Goal: Task Accomplishment & Management: Complete application form

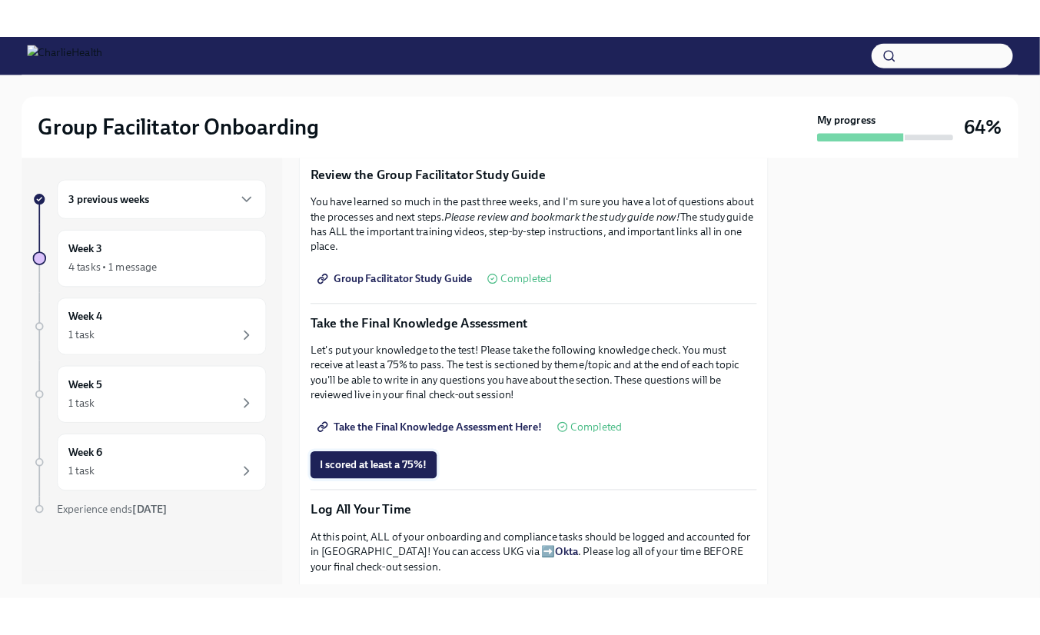
scroll to position [749, 0]
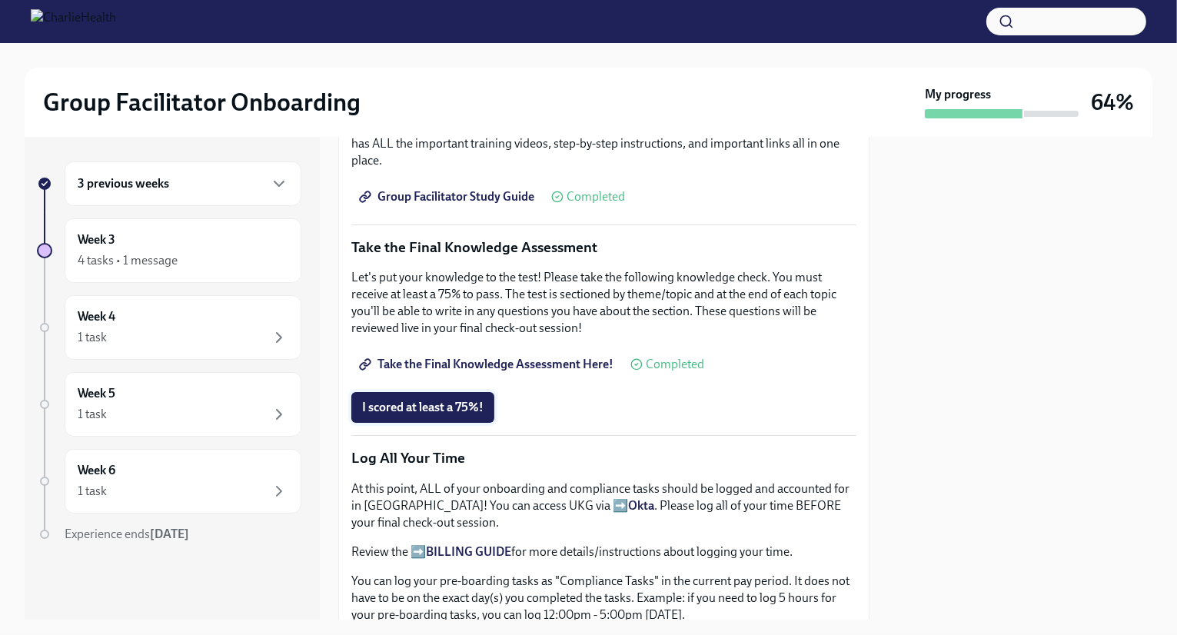
click at [474, 404] on span "I scored at least a 75%!" at bounding box center [422, 407] width 121 height 15
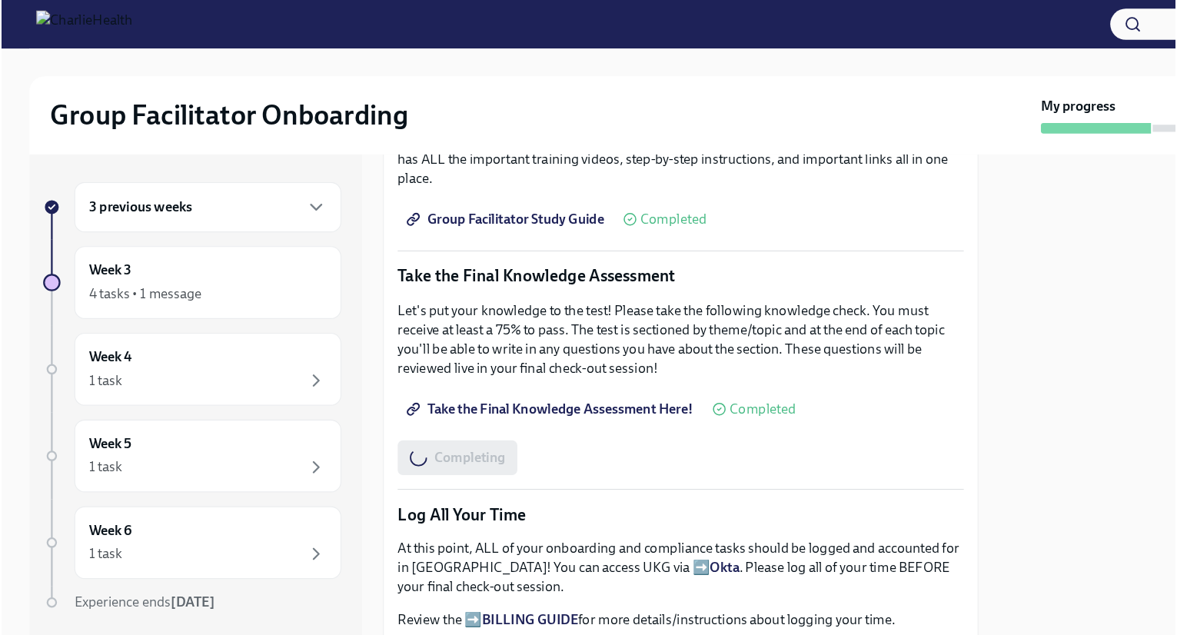
scroll to position [0, 0]
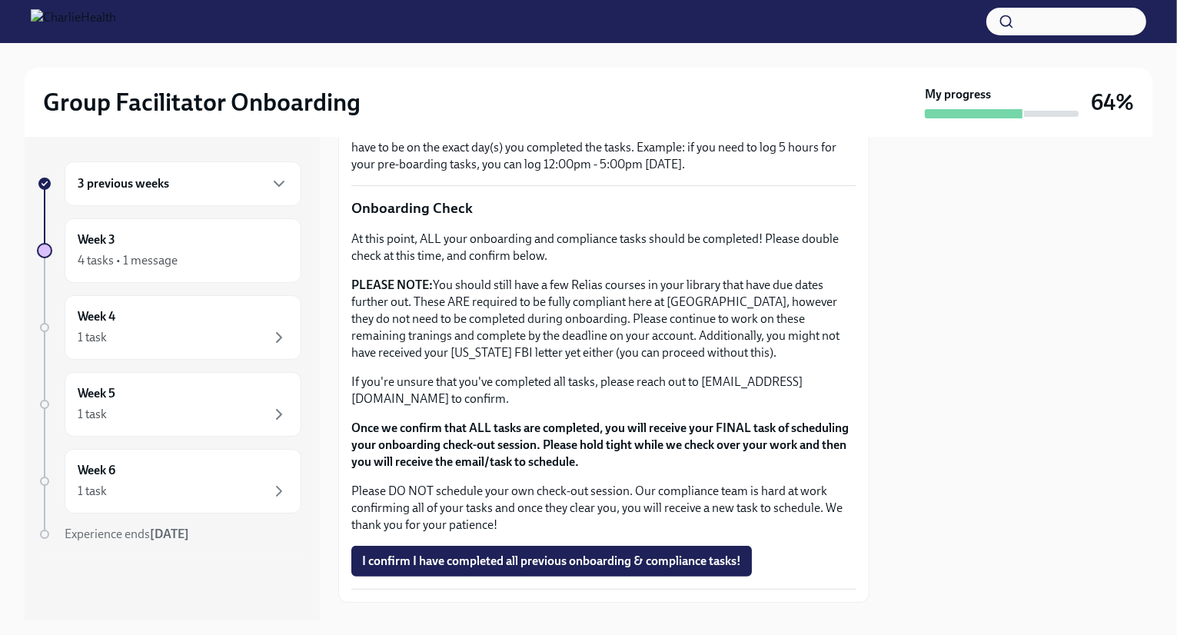
scroll to position [1223, 0]
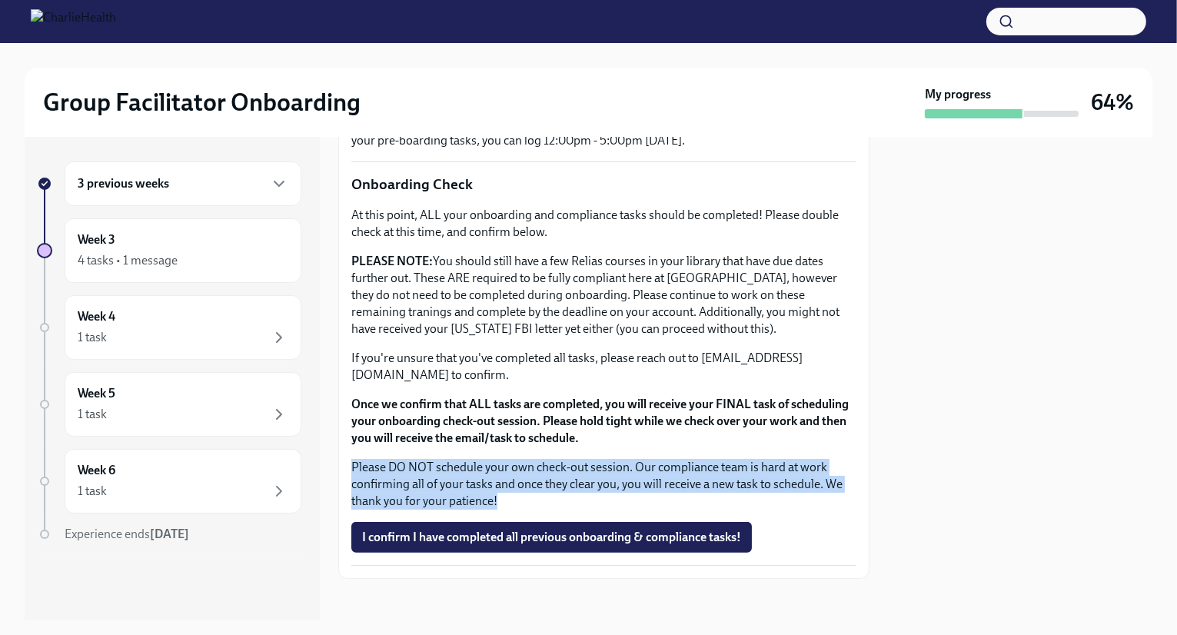
drag, startPoint x: 513, startPoint y: 491, endPoint x: 354, endPoint y: 460, distance: 162.3
click at [354, 460] on p "Please DO NOT schedule your own check-out session. Our compliance team is hard …" at bounding box center [603, 484] width 505 height 51
click at [554, 484] on p "Please DO NOT schedule your own check-out session. Our compliance team is hard …" at bounding box center [603, 484] width 505 height 51
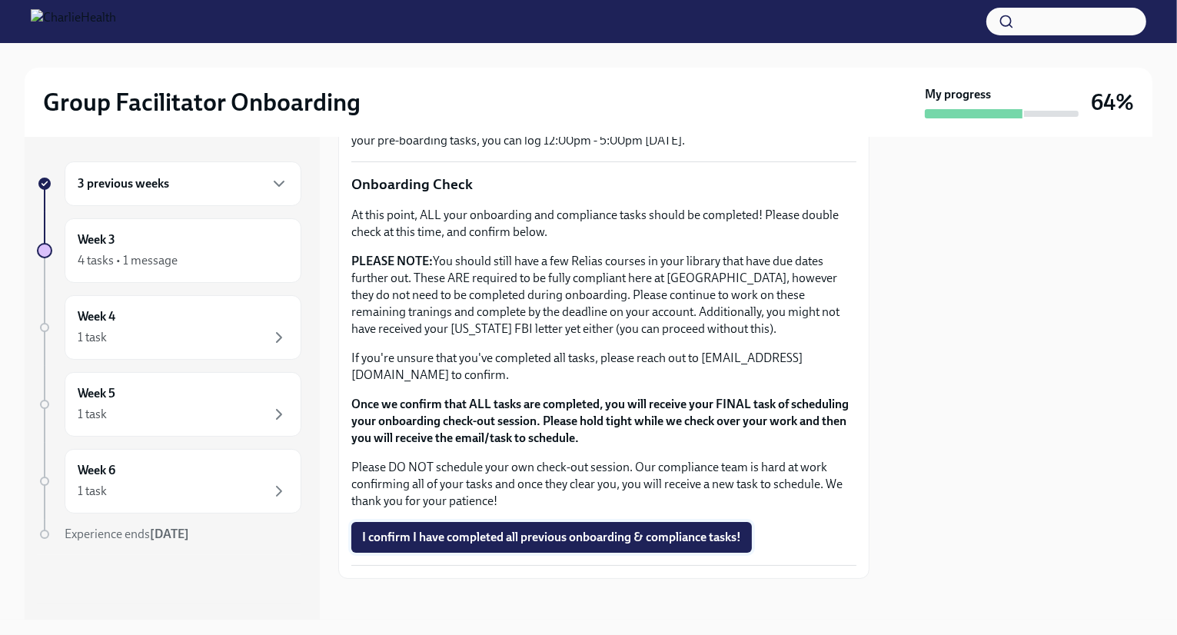
click at [540, 531] on span "I confirm I have completed all previous onboarding & compliance tasks!" at bounding box center [551, 537] width 379 height 15
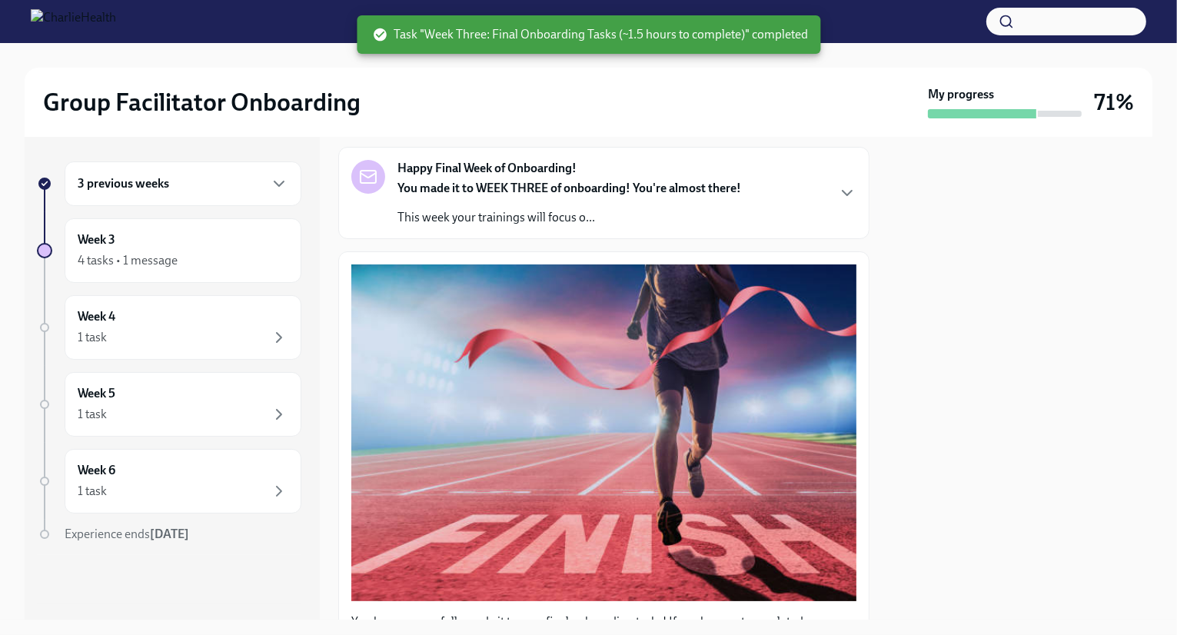
scroll to position [0, 0]
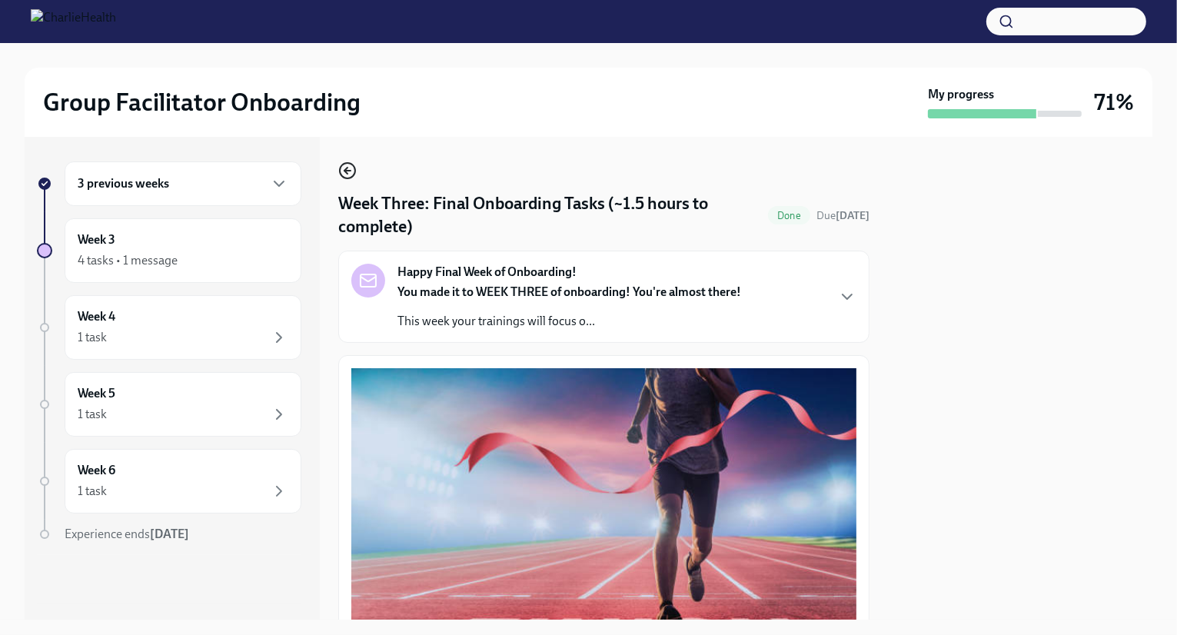
click at [345, 173] on icon "button" at bounding box center [347, 170] width 18 height 18
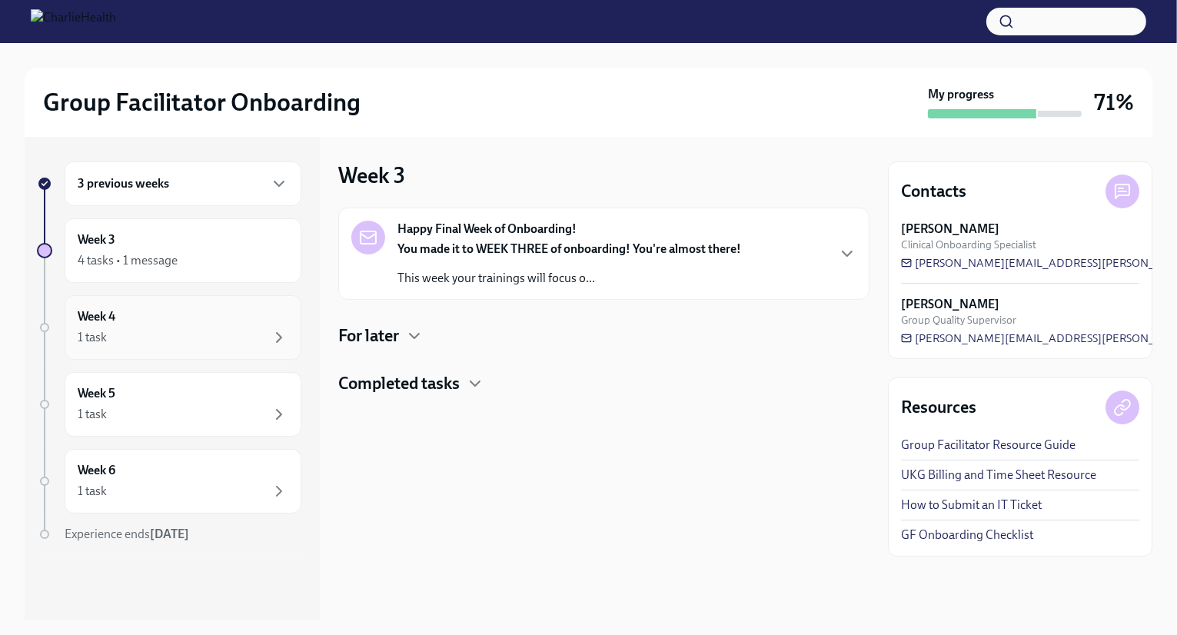
click at [98, 335] on div "1 task" at bounding box center [92, 337] width 29 height 17
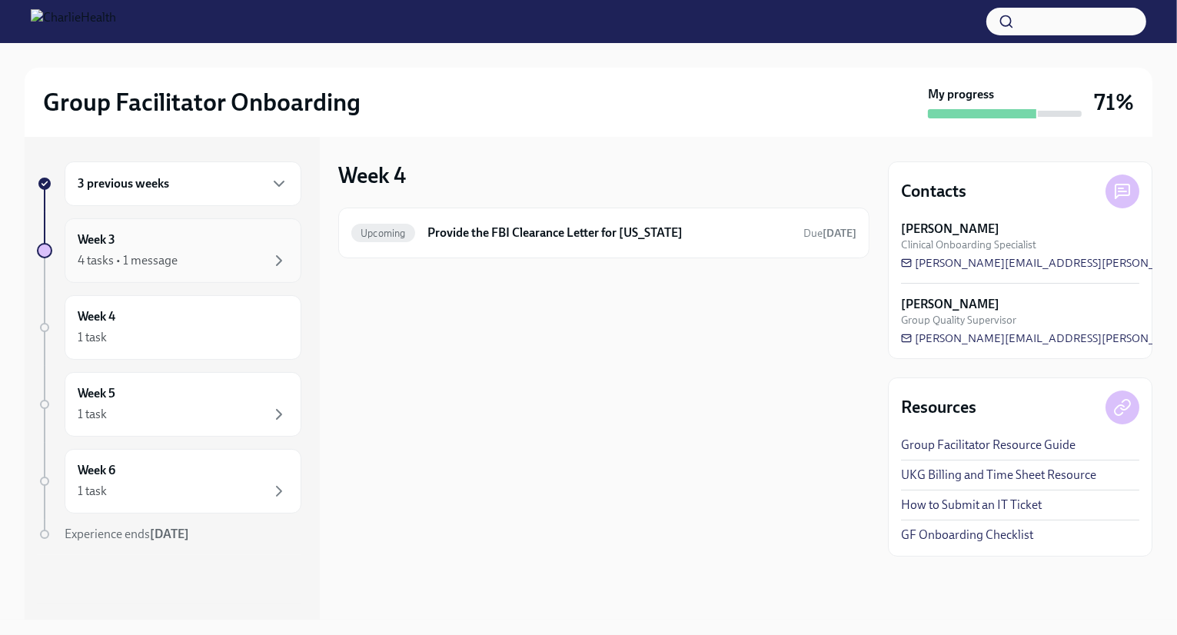
click at [176, 261] on div "4 tasks • 1 message" at bounding box center [128, 260] width 100 height 17
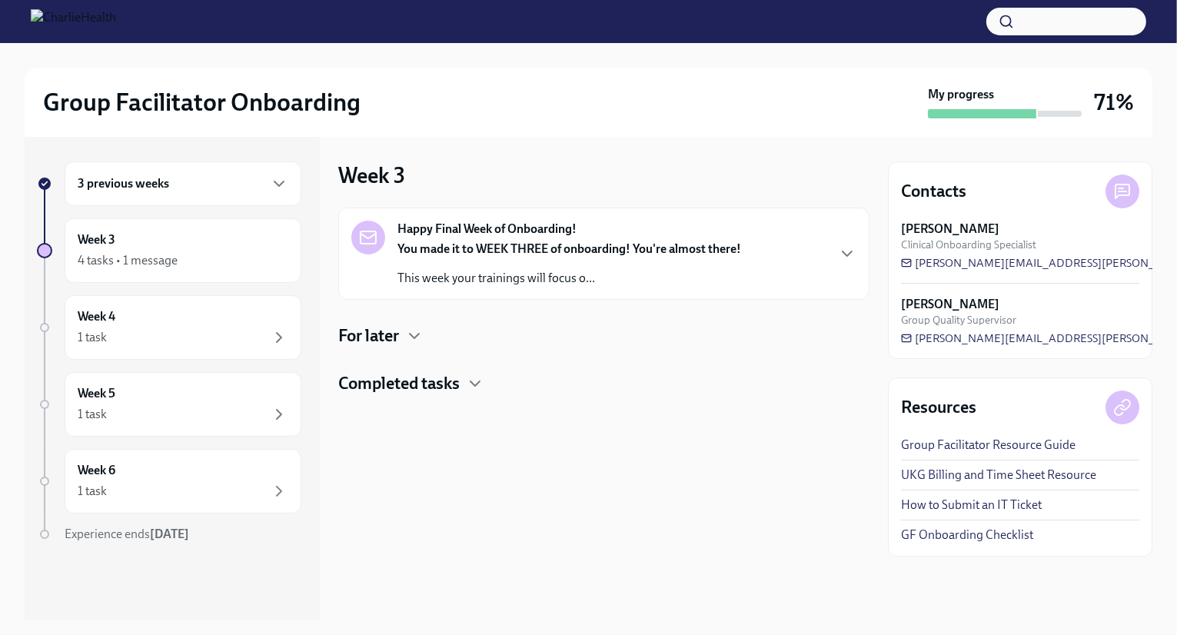
click at [423, 382] on h4 "Completed tasks" at bounding box center [398, 383] width 121 height 23
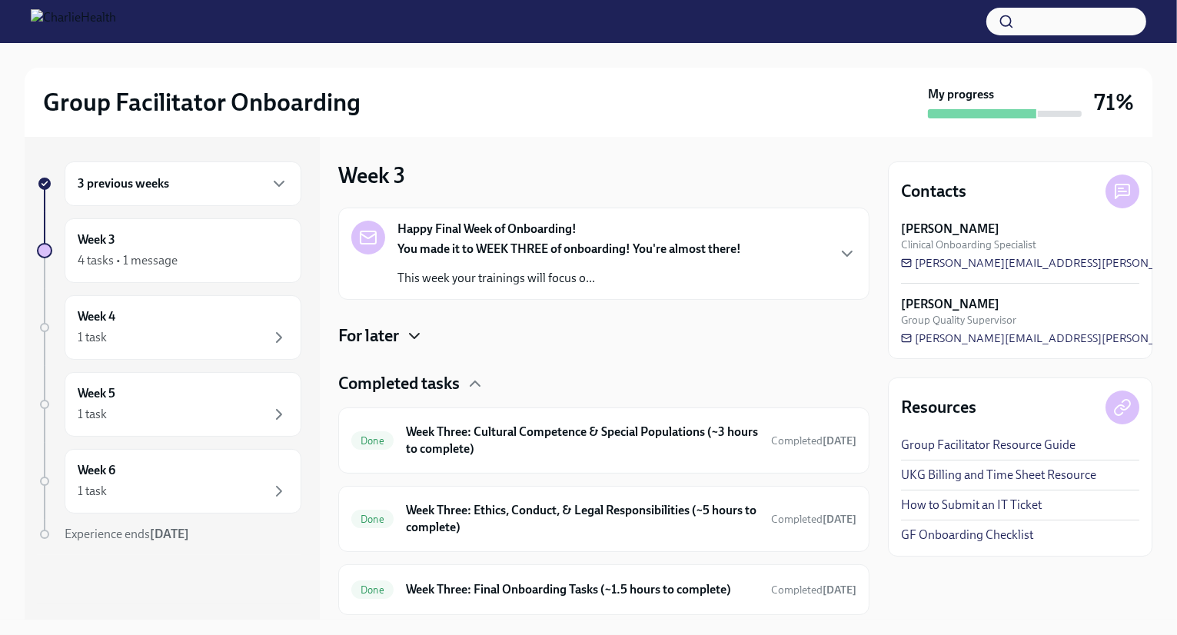
click at [408, 338] on icon "button" at bounding box center [414, 336] width 18 height 18
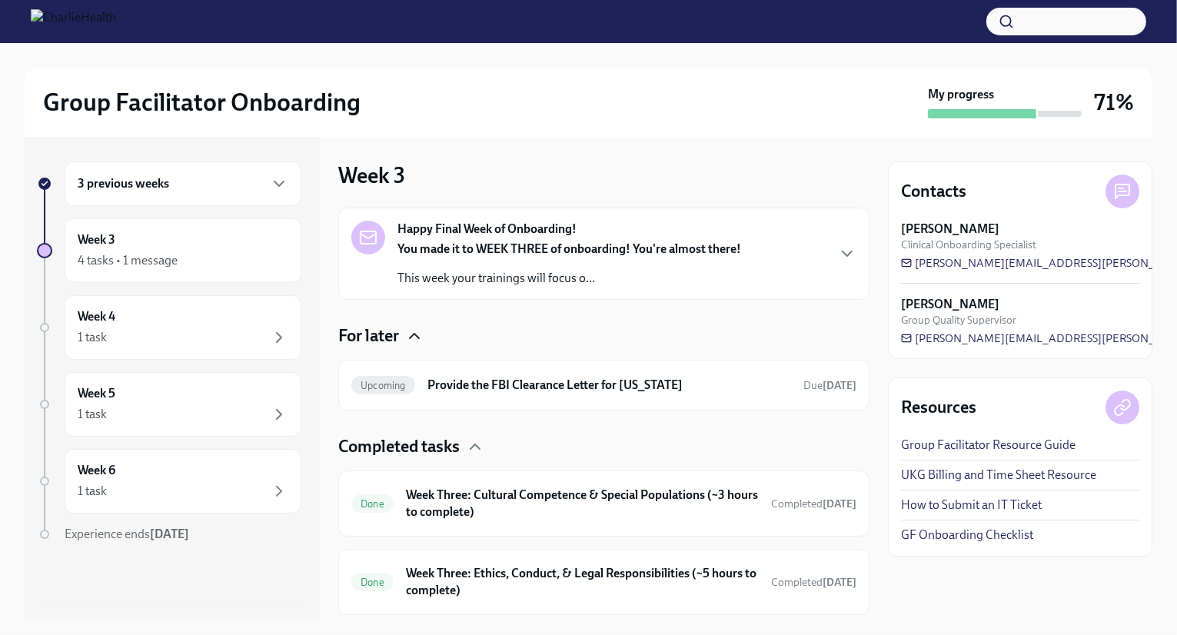
click at [169, 201] on div "3 previous weeks" at bounding box center [183, 183] width 237 height 45
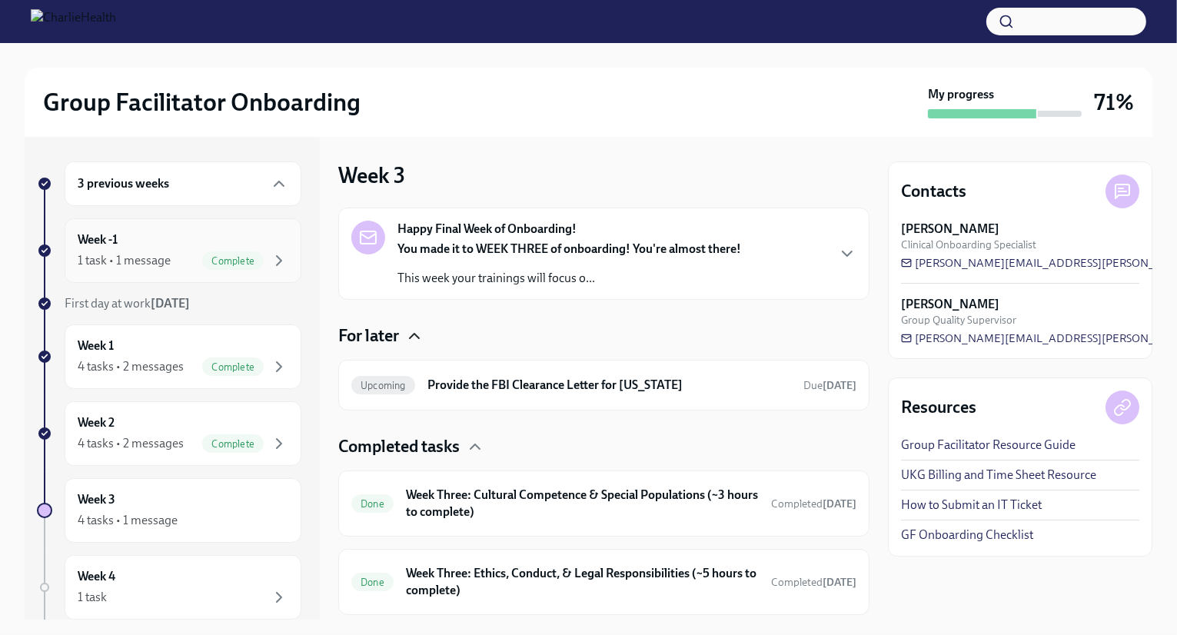
click at [177, 275] on div "Week -1 1 task • 1 message Complete" at bounding box center [183, 250] width 237 height 65
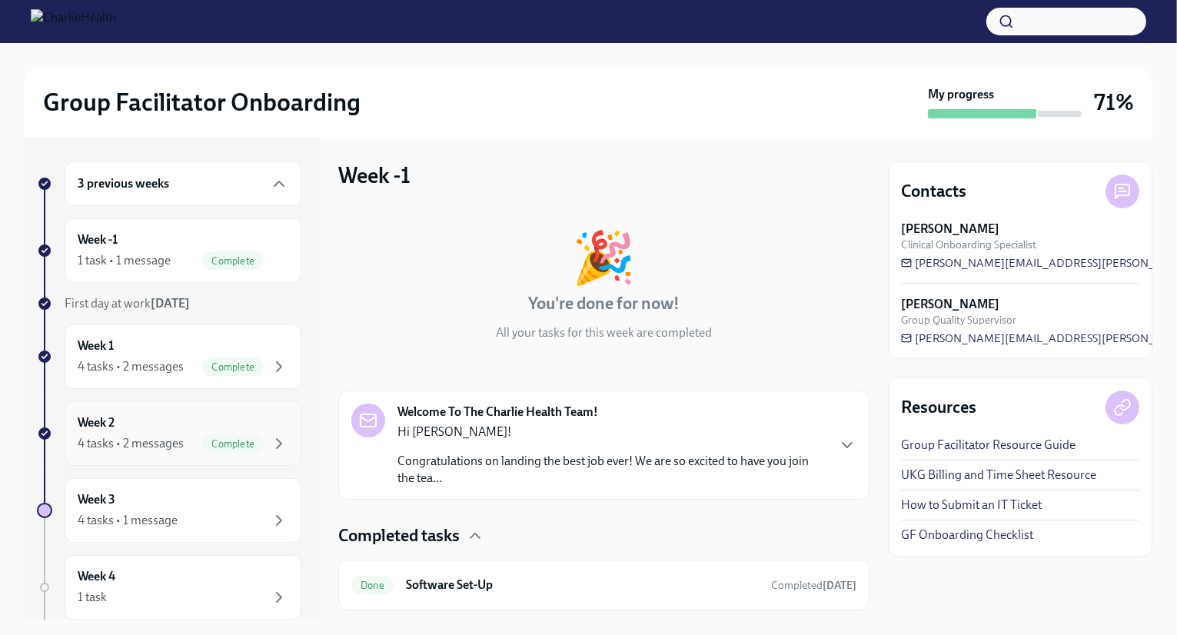
click at [221, 424] on div "Week 2 4 tasks • 2 messages Complete" at bounding box center [183, 433] width 211 height 38
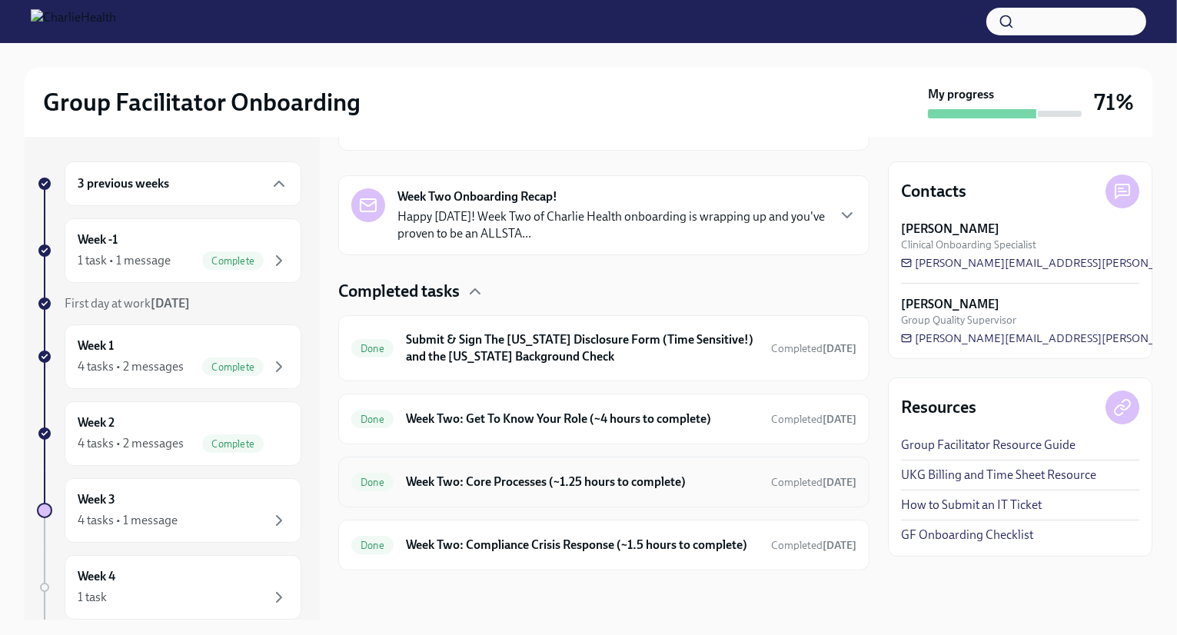
scroll to position [346, 0]
click at [155, 441] on div "4 tasks • 2 messages" at bounding box center [131, 443] width 106 height 17
click at [170, 503] on div "Week 3 4 tasks • 1 message" at bounding box center [183, 510] width 211 height 38
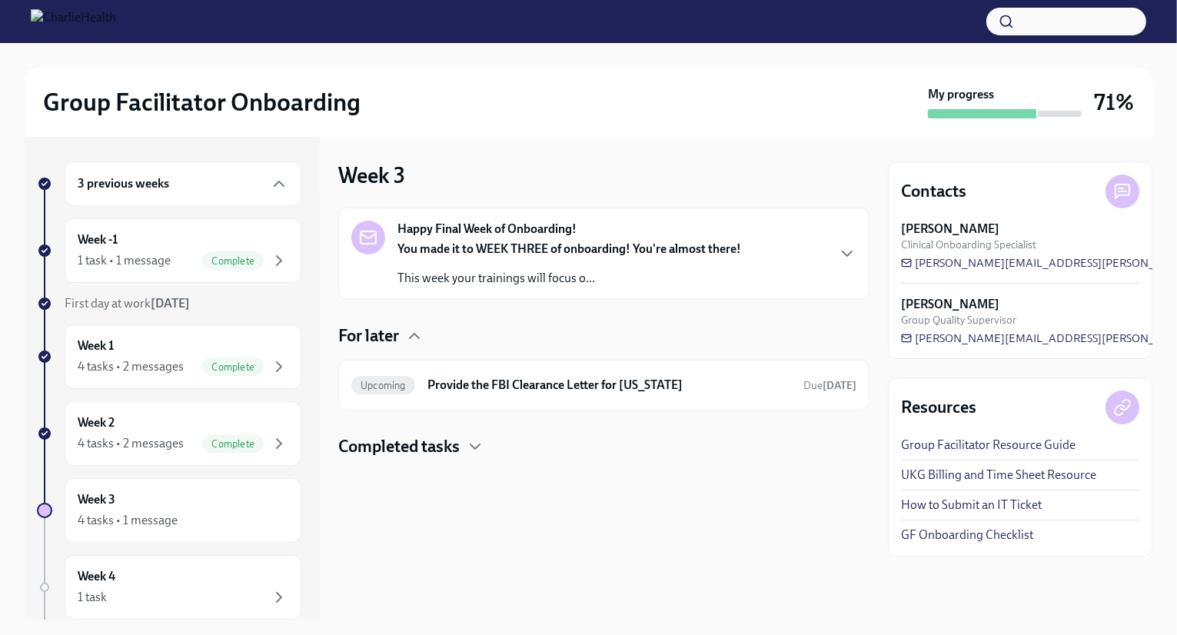
click at [434, 273] on p "This week your trainings will focus o..." at bounding box center [570, 278] width 344 height 17
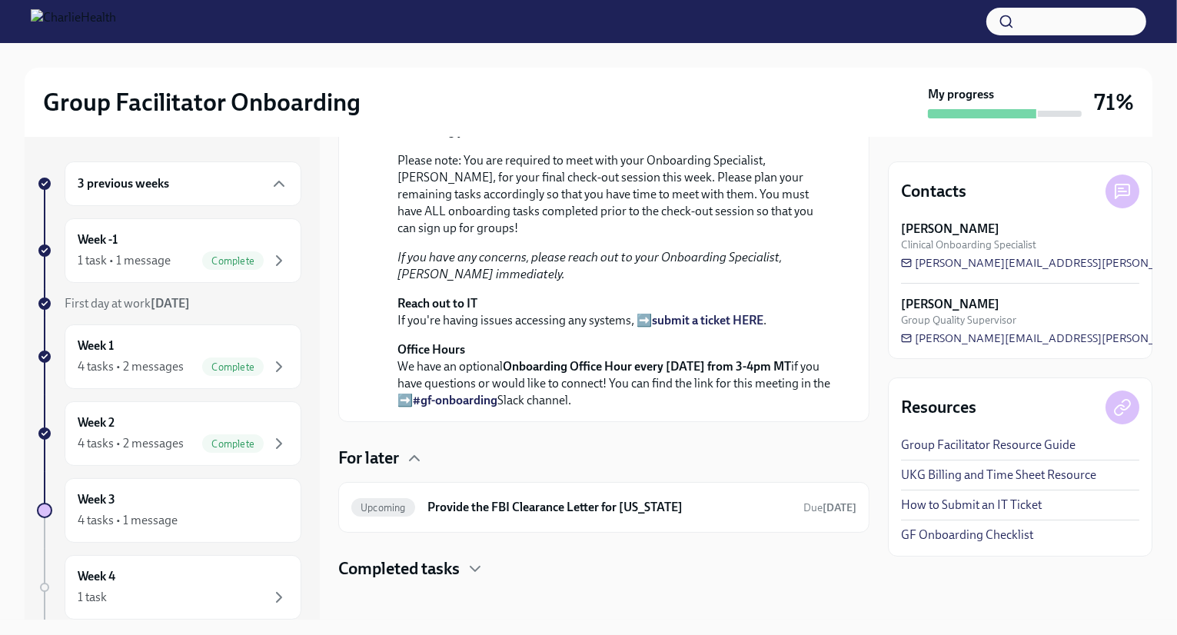
scroll to position [488, 0]
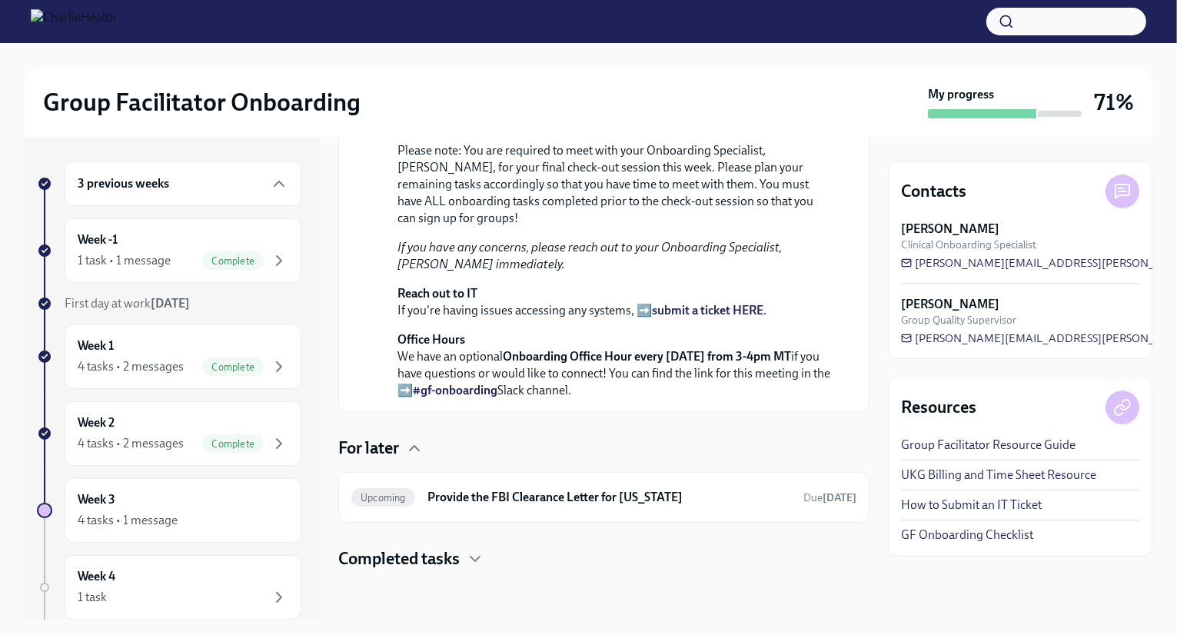
click at [441, 563] on h4 "Completed tasks" at bounding box center [398, 559] width 121 height 23
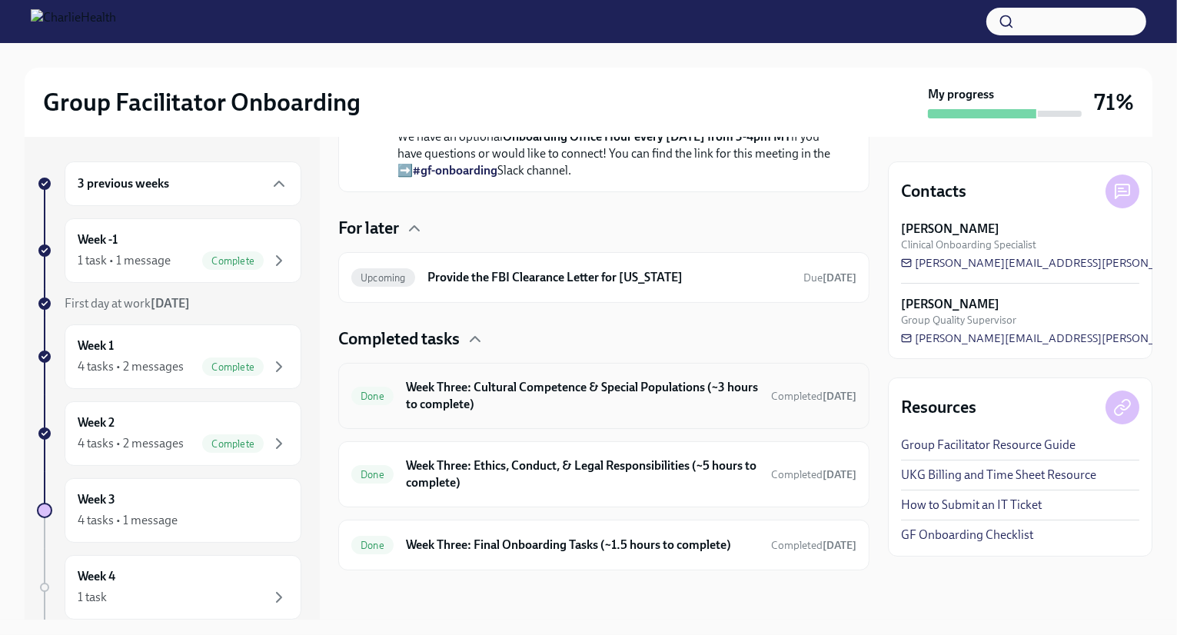
scroll to position [707, 0]
click at [559, 285] on h6 "Provide the FBI Clearance Letter for [US_STATE]" at bounding box center [610, 277] width 364 height 17
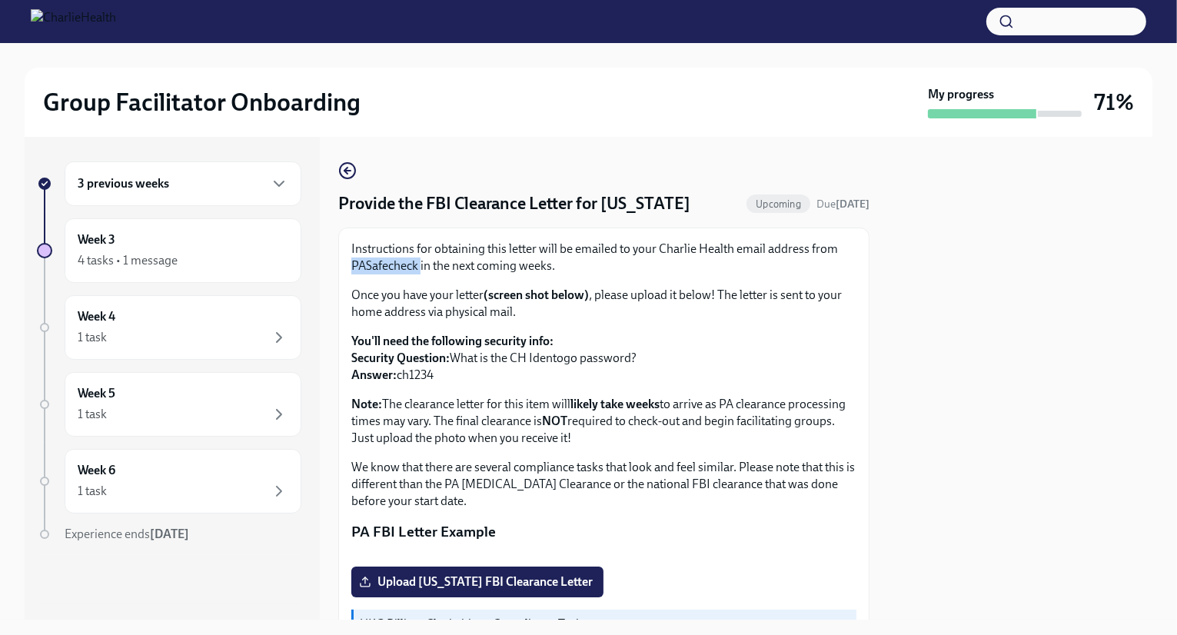
drag, startPoint x: 419, startPoint y: 268, endPoint x: 348, endPoint y: 271, distance: 71.6
click at [348, 271] on div "Instructions for obtaining this letter will be emailed to your Charlie Health e…" at bounding box center [603, 447] width 531 height 438
copy p "PASafecheck"
click at [618, 284] on div "Instructions for obtaining this letter will be emailed to your Charlie Health e…" at bounding box center [603, 375] width 505 height 269
click at [134, 195] on div "3 previous weeks" at bounding box center [183, 183] width 237 height 45
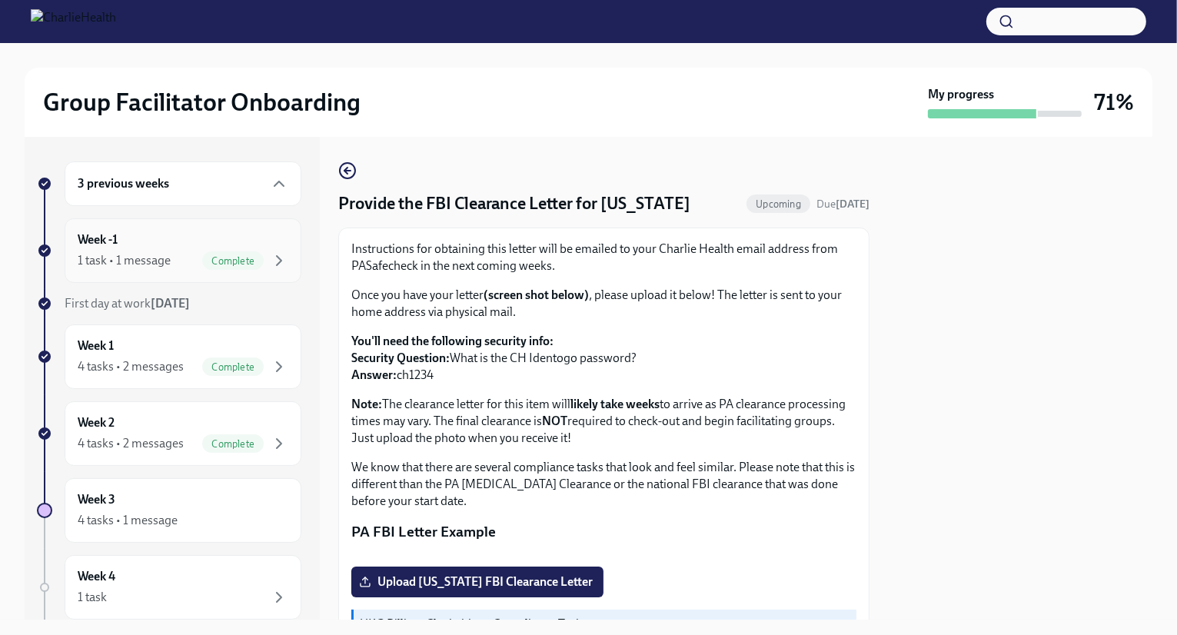
click at [182, 244] on div "Week -1 1 task • 1 message Complete" at bounding box center [183, 250] width 211 height 38
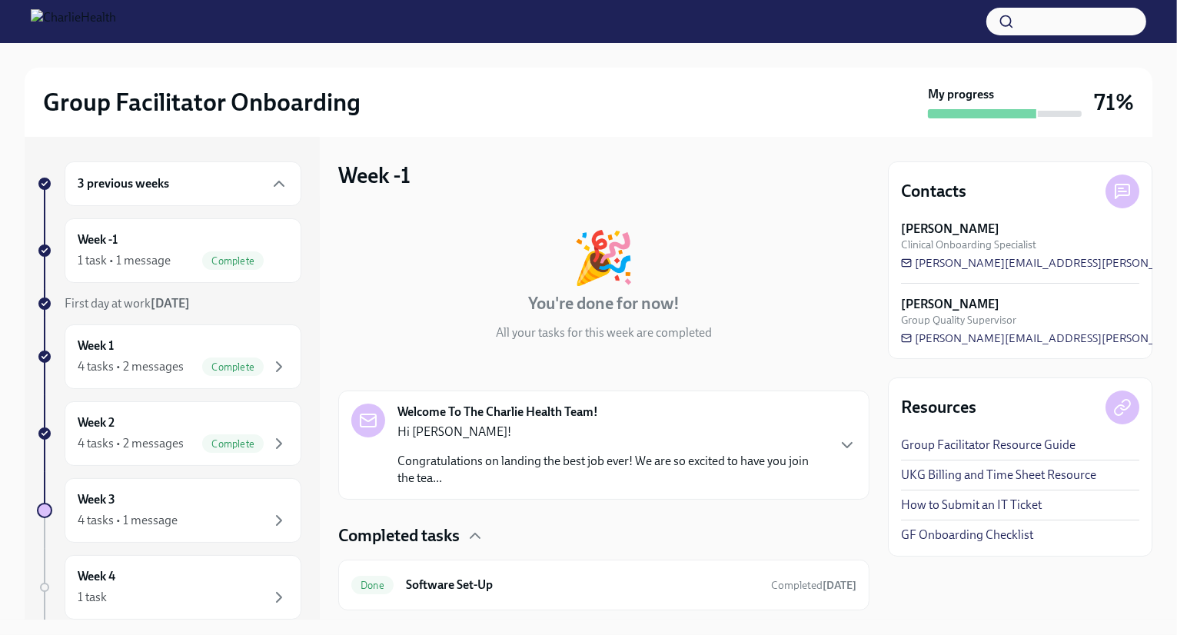
scroll to position [40, 0]
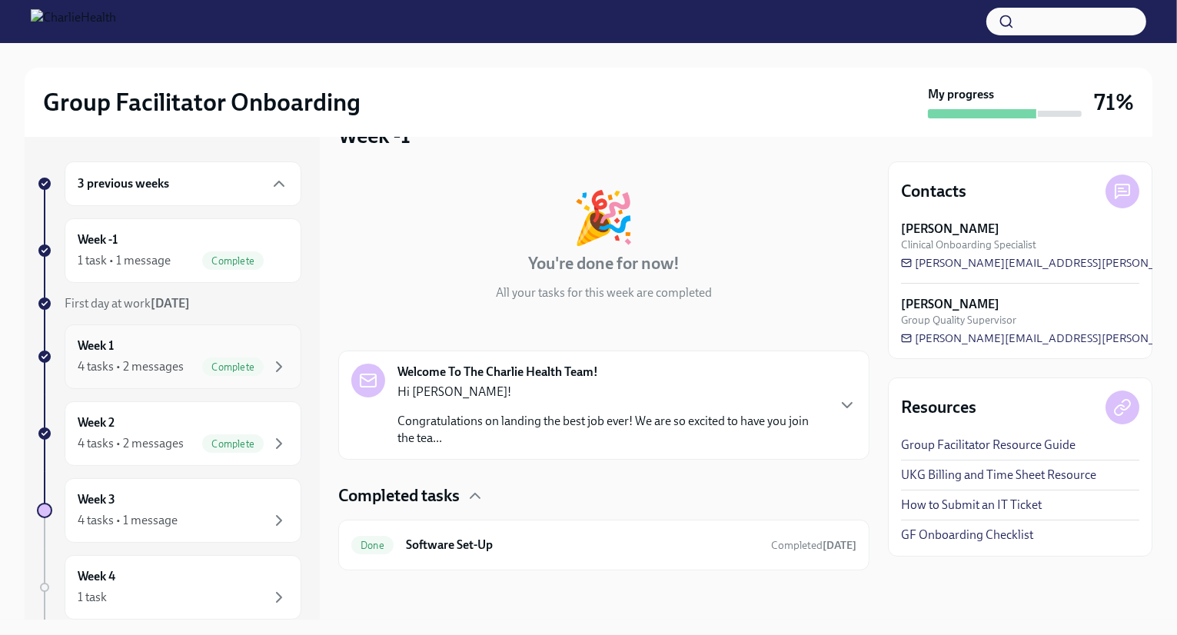
click at [135, 355] on div "Week 1 4 tasks • 2 messages Complete" at bounding box center [183, 357] width 211 height 38
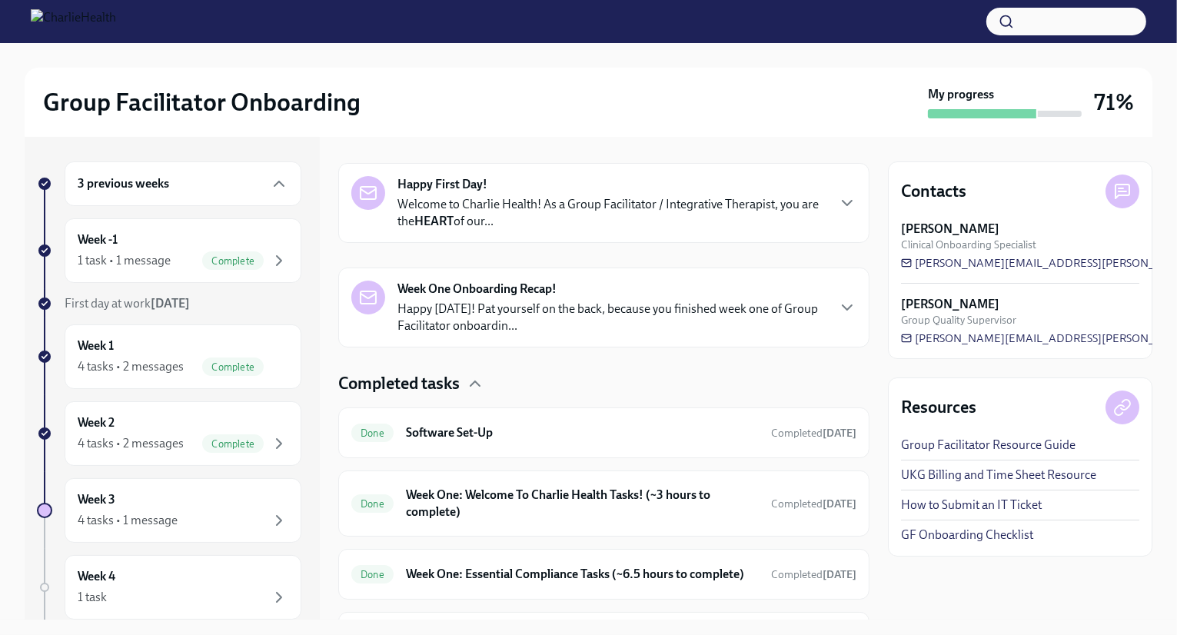
scroll to position [349, 0]
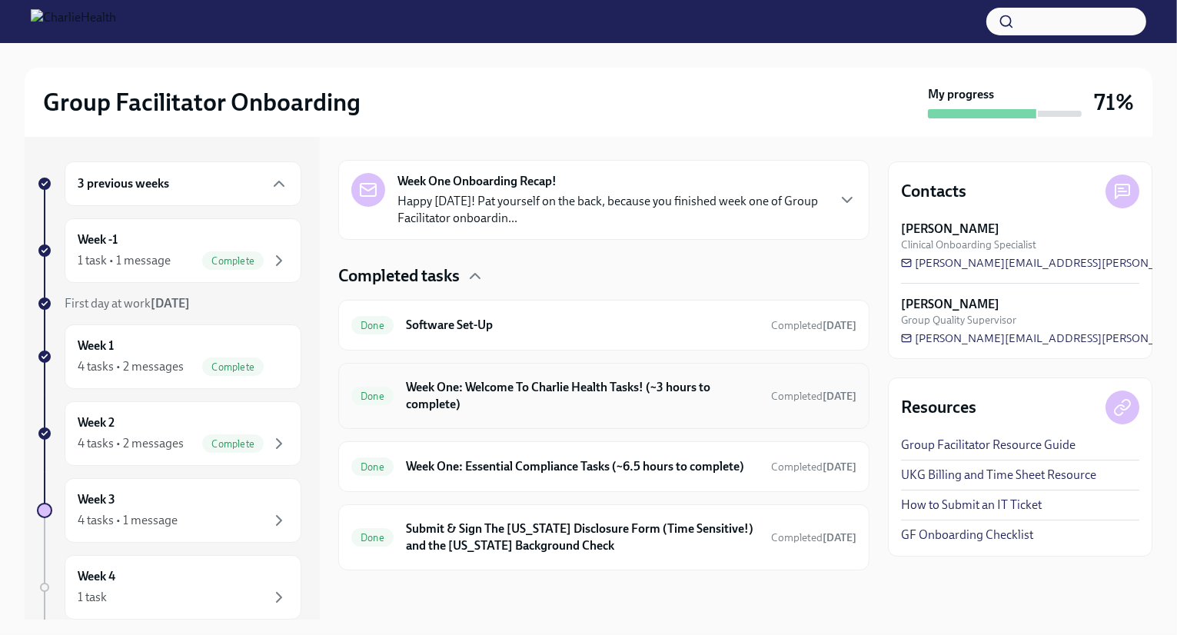
click at [508, 394] on h6 "Week One: Welcome To Charlie Health Tasks! (~3 hours to complete)" at bounding box center [582, 396] width 353 height 34
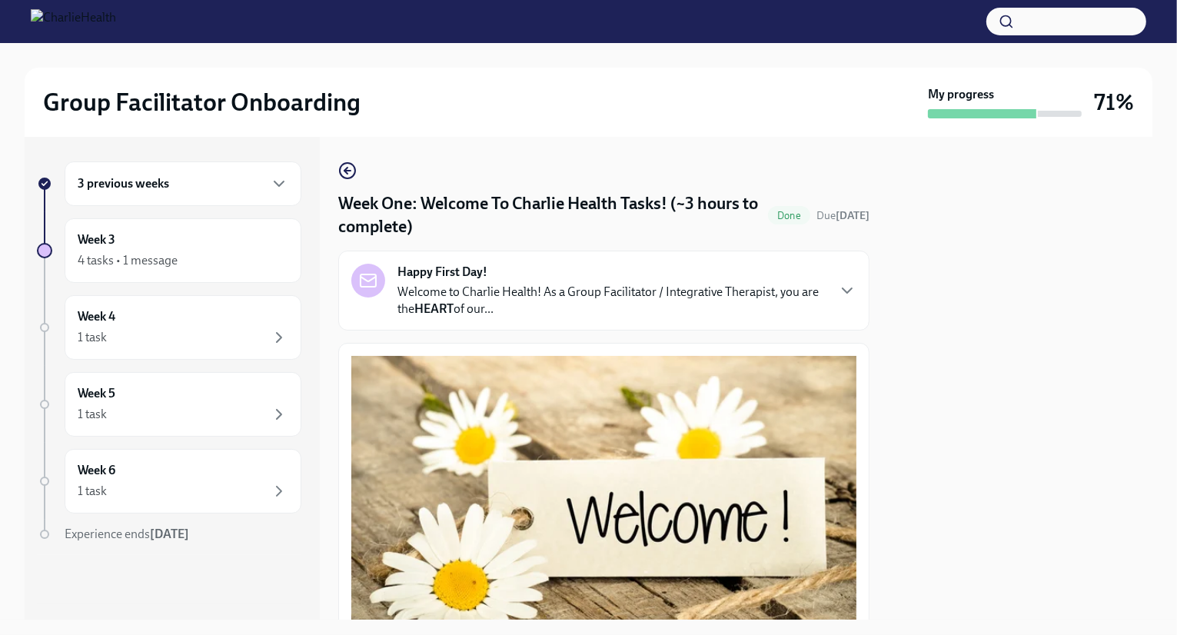
click at [354, 175] on icon "button" at bounding box center [347, 170] width 18 height 18
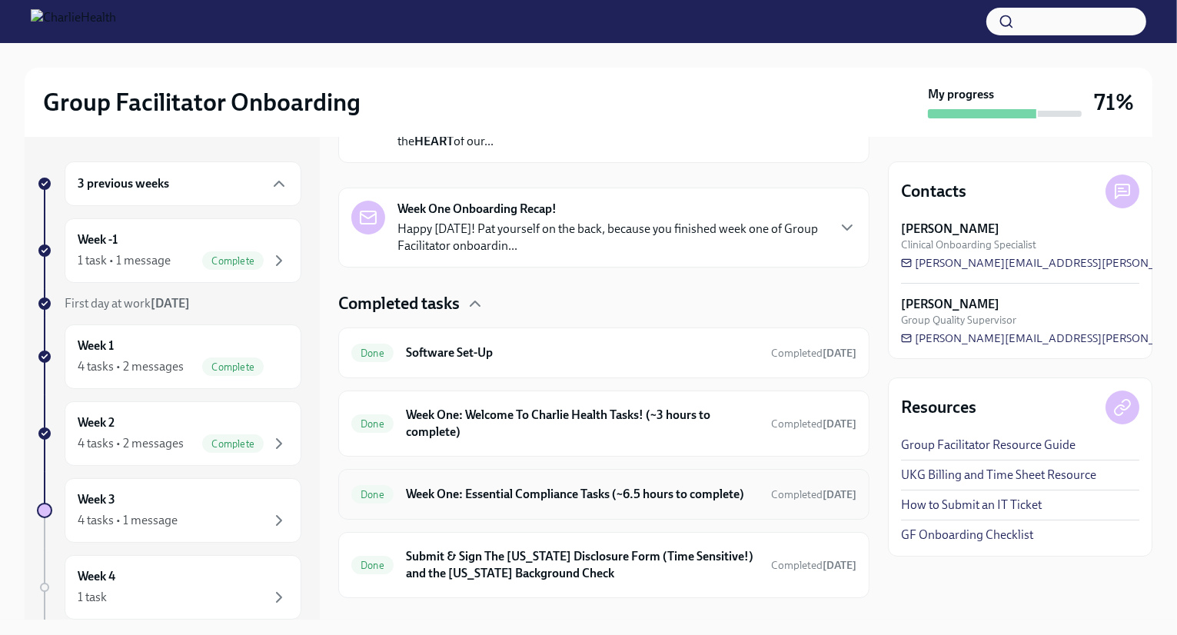
scroll to position [349, 0]
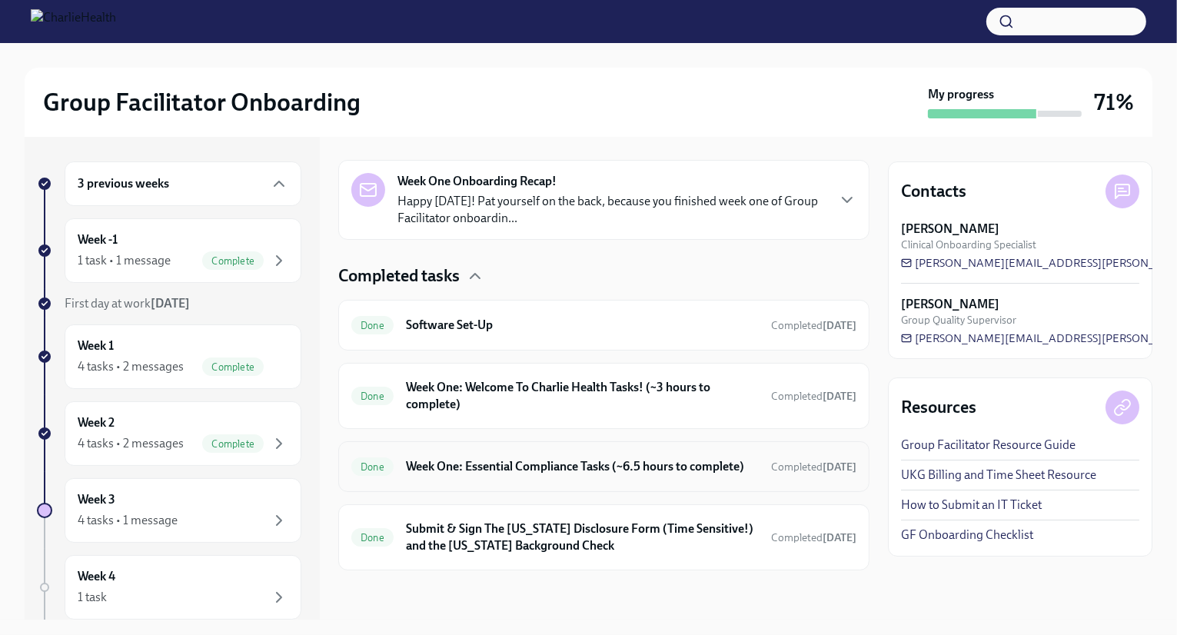
click at [522, 441] on div "Done Week One: Essential Compliance Tasks (~6.5 hours to complete) Completed [D…" at bounding box center [603, 466] width 531 height 51
click at [527, 461] on h6 "Week One: Essential Compliance Tasks (~6.5 hours to complete)" at bounding box center [582, 466] width 353 height 17
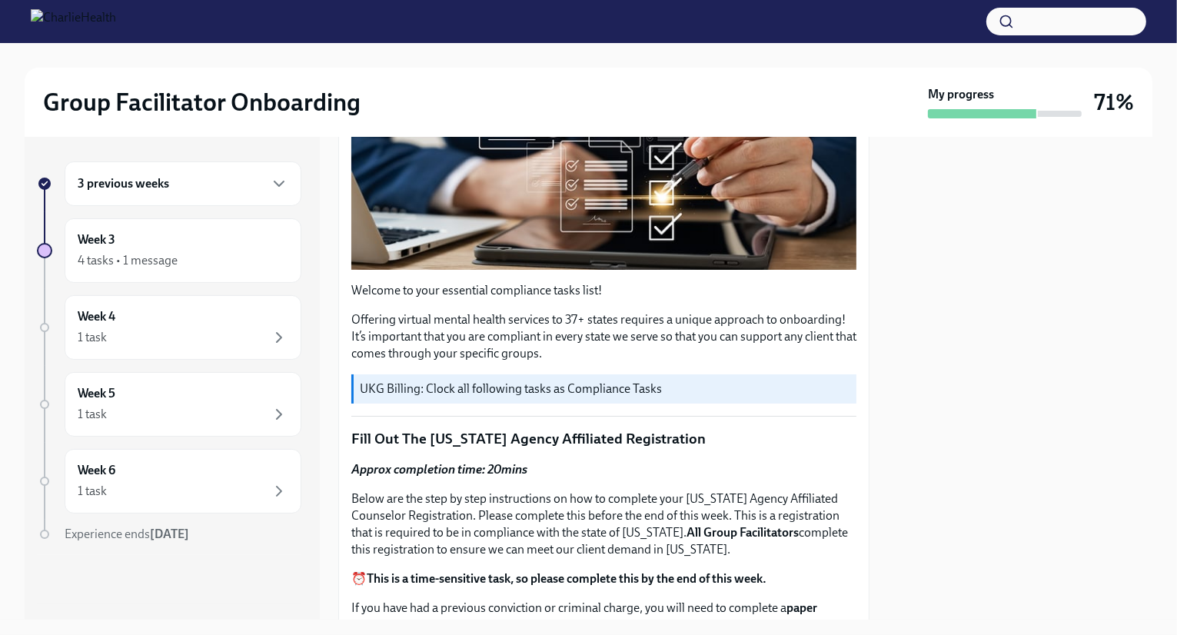
scroll to position [27, 0]
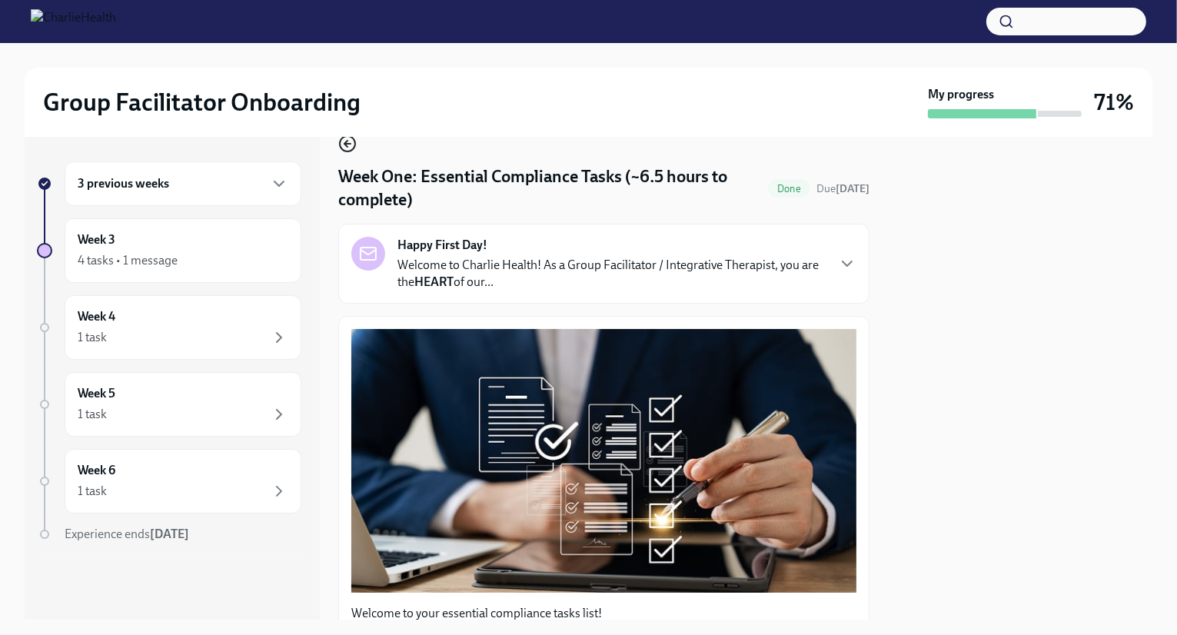
drag, startPoint x: 356, startPoint y: 161, endPoint x: 351, endPoint y: 151, distance: 11.0
click at [346, 142] on icon "button" at bounding box center [347, 144] width 18 height 18
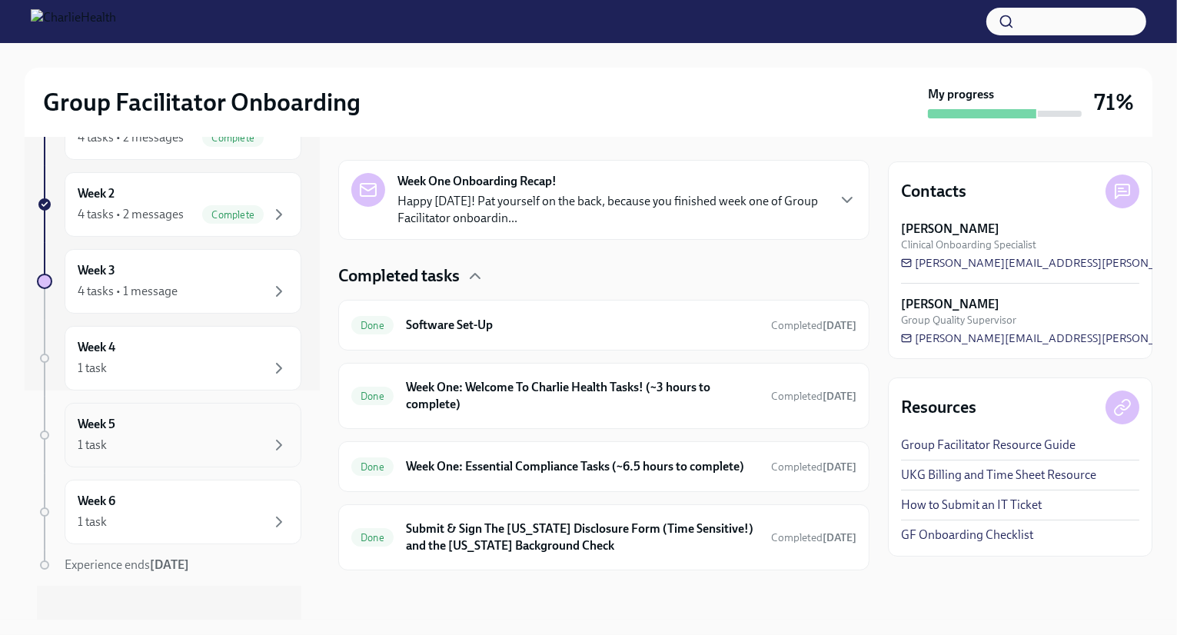
scroll to position [231, 0]
click at [193, 283] on div "4 tasks • 1 message" at bounding box center [183, 290] width 211 height 18
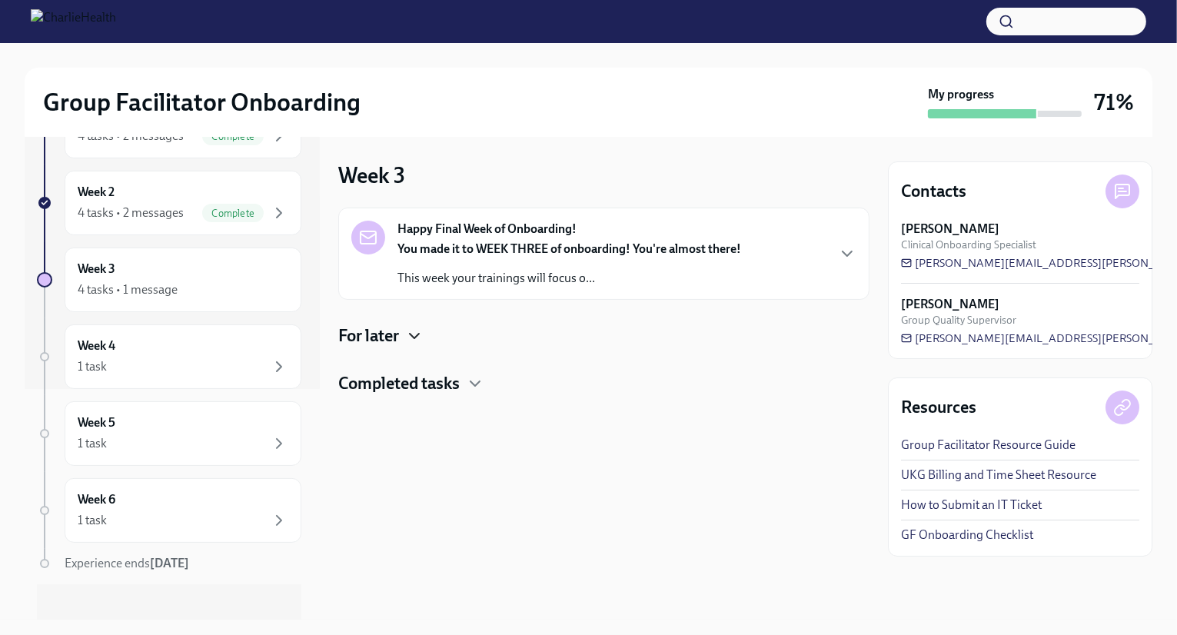
click at [419, 345] on icon "button" at bounding box center [414, 336] width 18 height 18
click at [197, 339] on div "Week 4 1 task" at bounding box center [183, 357] width 211 height 38
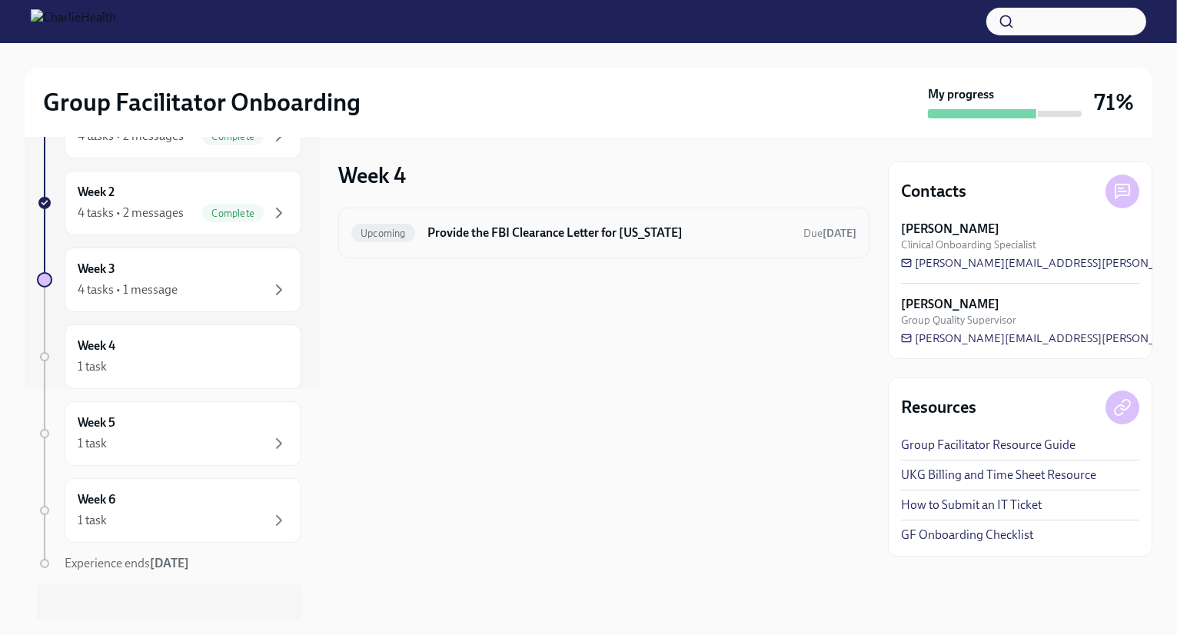
click at [521, 223] on div "Upcoming Provide the FBI Clearance Letter for [US_STATE] Due [DATE]" at bounding box center [603, 233] width 505 height 25
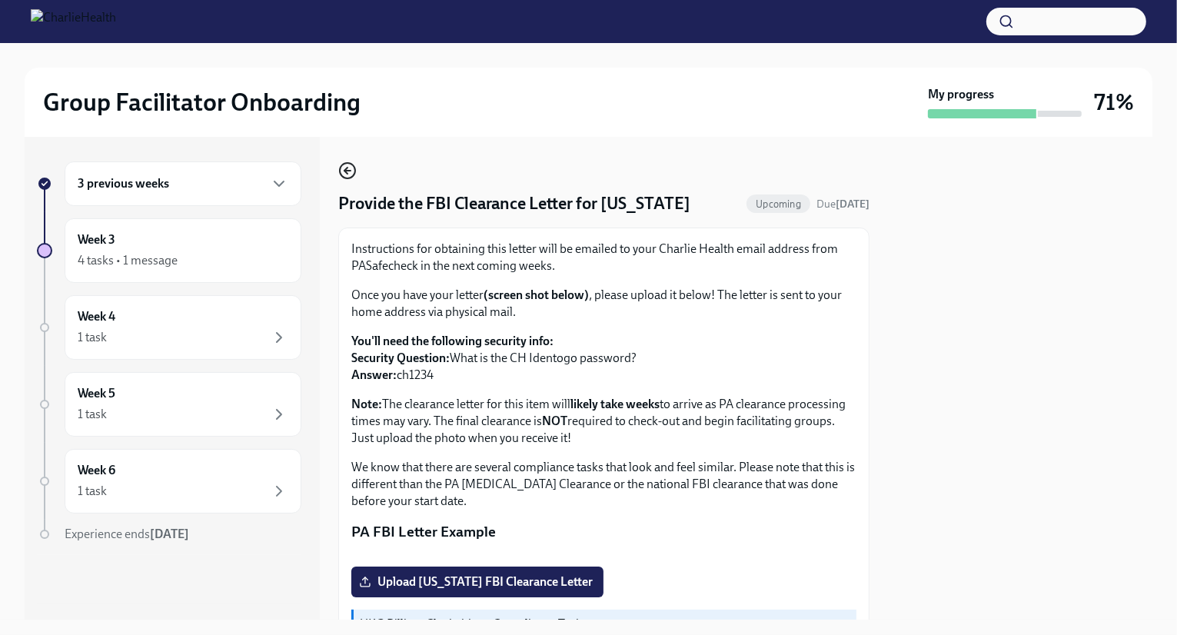
click at [350, 174] on icon "button" at bounding box center [347, 170] width 18 height 18
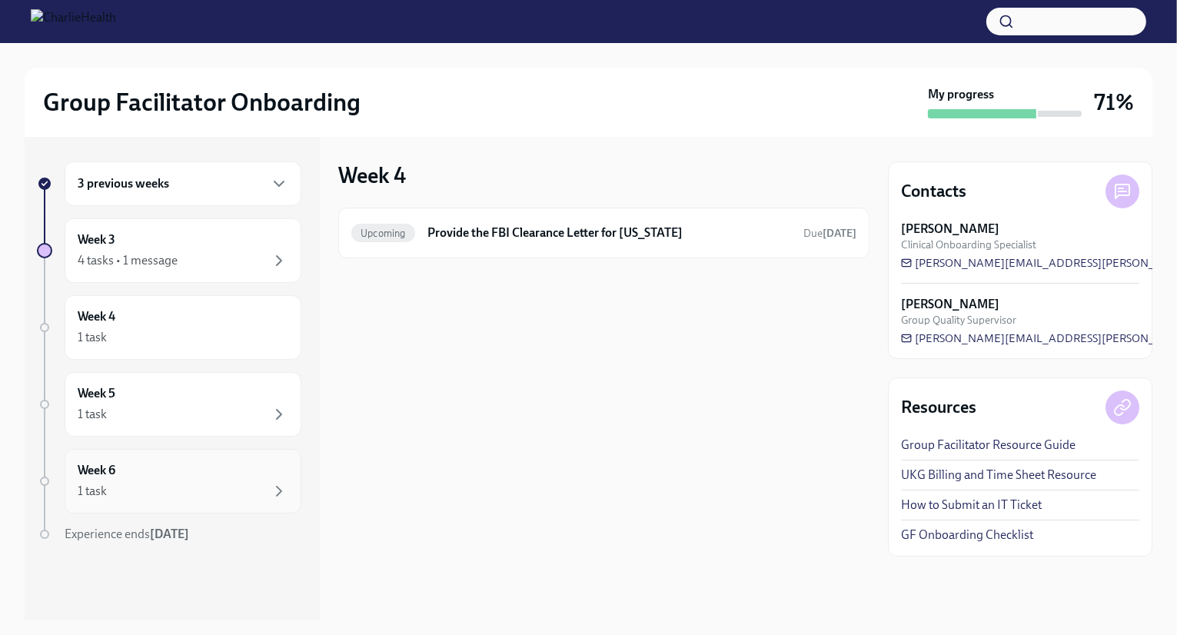
click at [163, 494] on div "1 task" at bounding box center [183, 491] width 211 height 18
click at [141, 401] on div "Week 5 1 task" at bounding box center [183, 404] width 211 height 38
click at [138, 349] on div "Week 4 1 task" at bounding box center [183, 327] width 237 height 65
click at [155, 280] on div "Week 3 4 tasks • 1 message" at bounding box center [183, 250] width 237 height 65
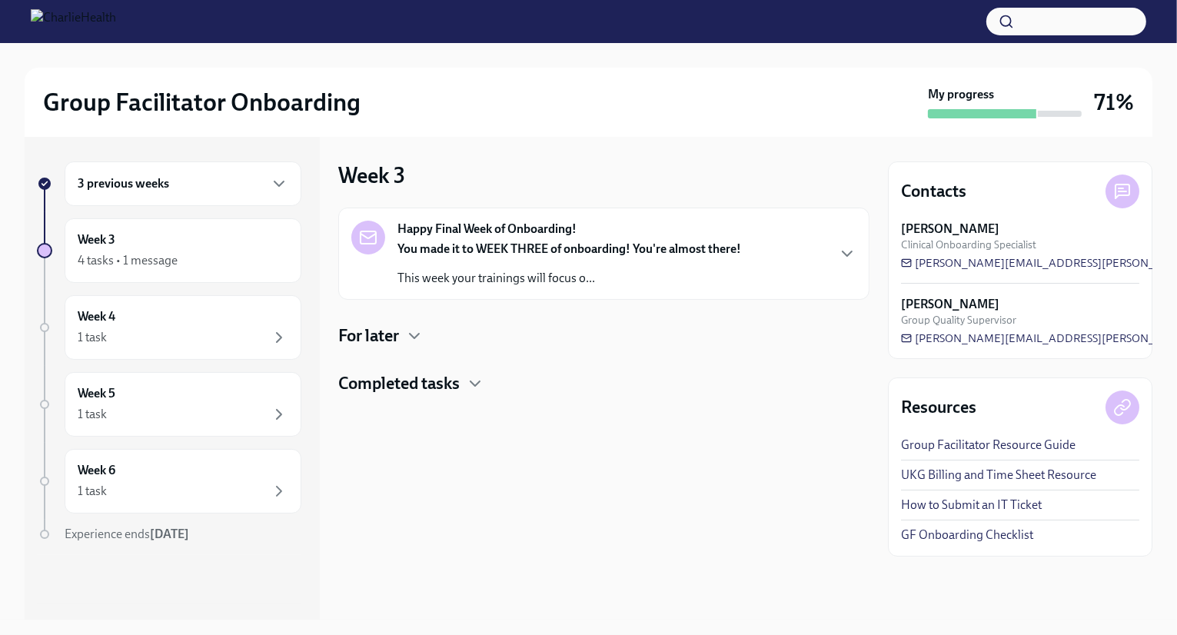
click at [438, 384] on h4 "Completed tasks" at bounding box center [398, 383] width 121 height 23
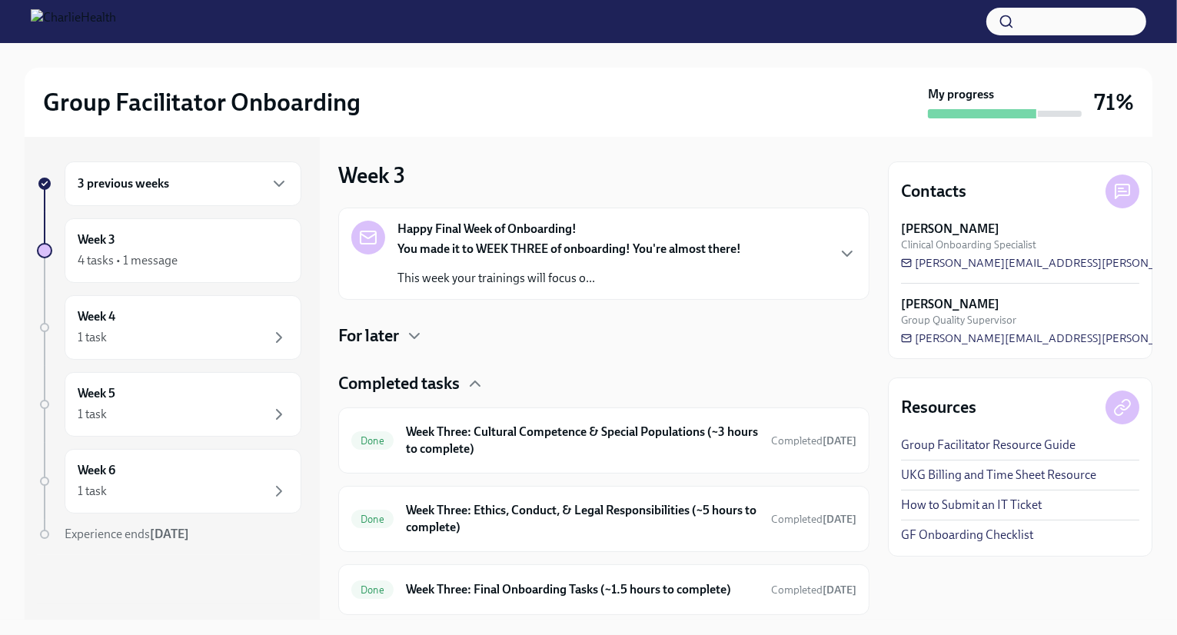
click at [438, 386] on h4 "Completed tasks" at bounding box center [398, 383] width 121 height 23
